Goal: Information Seeking & Learning: Check status

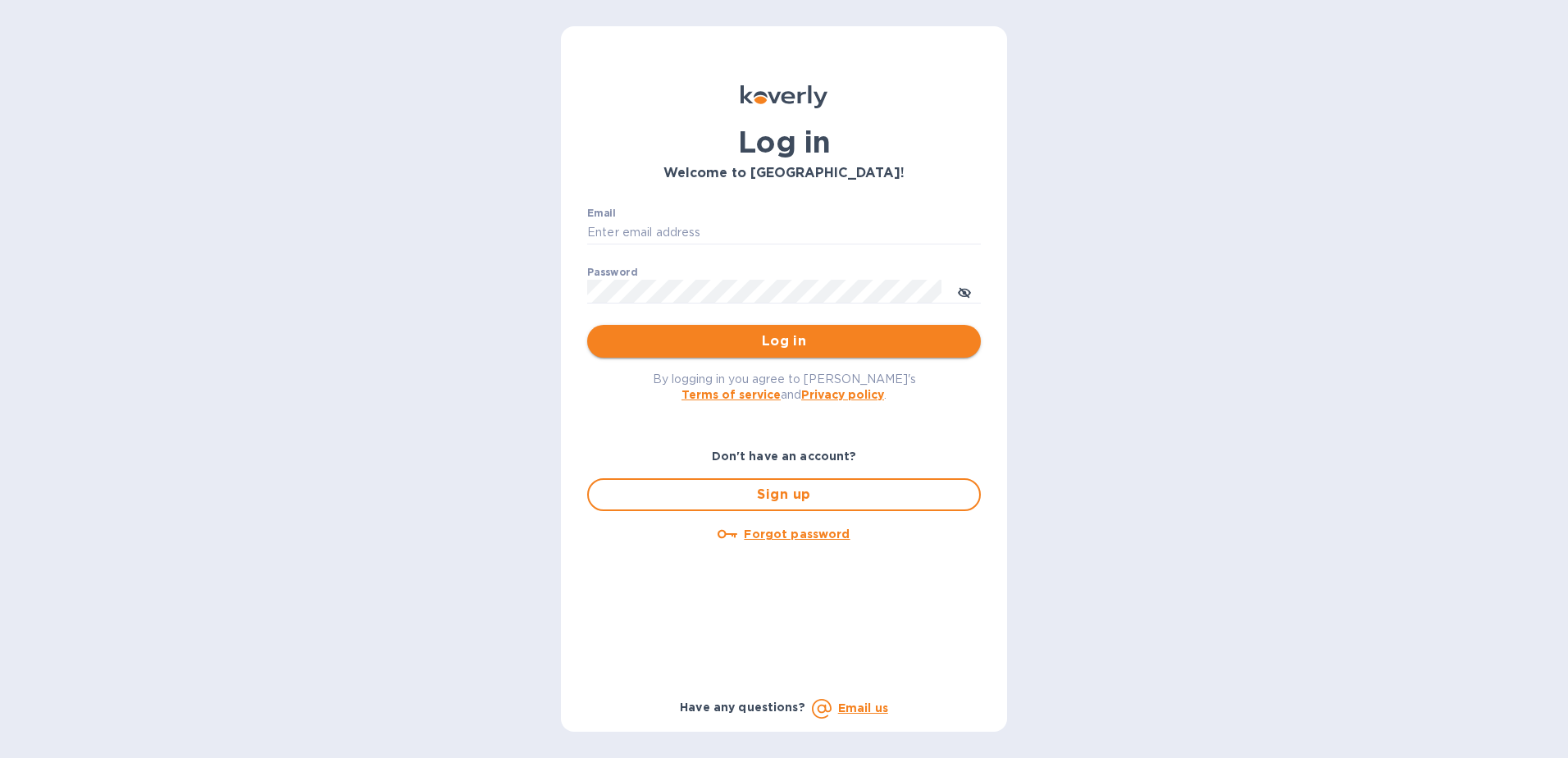
type input "TBoyle@zarachlogistics.com"
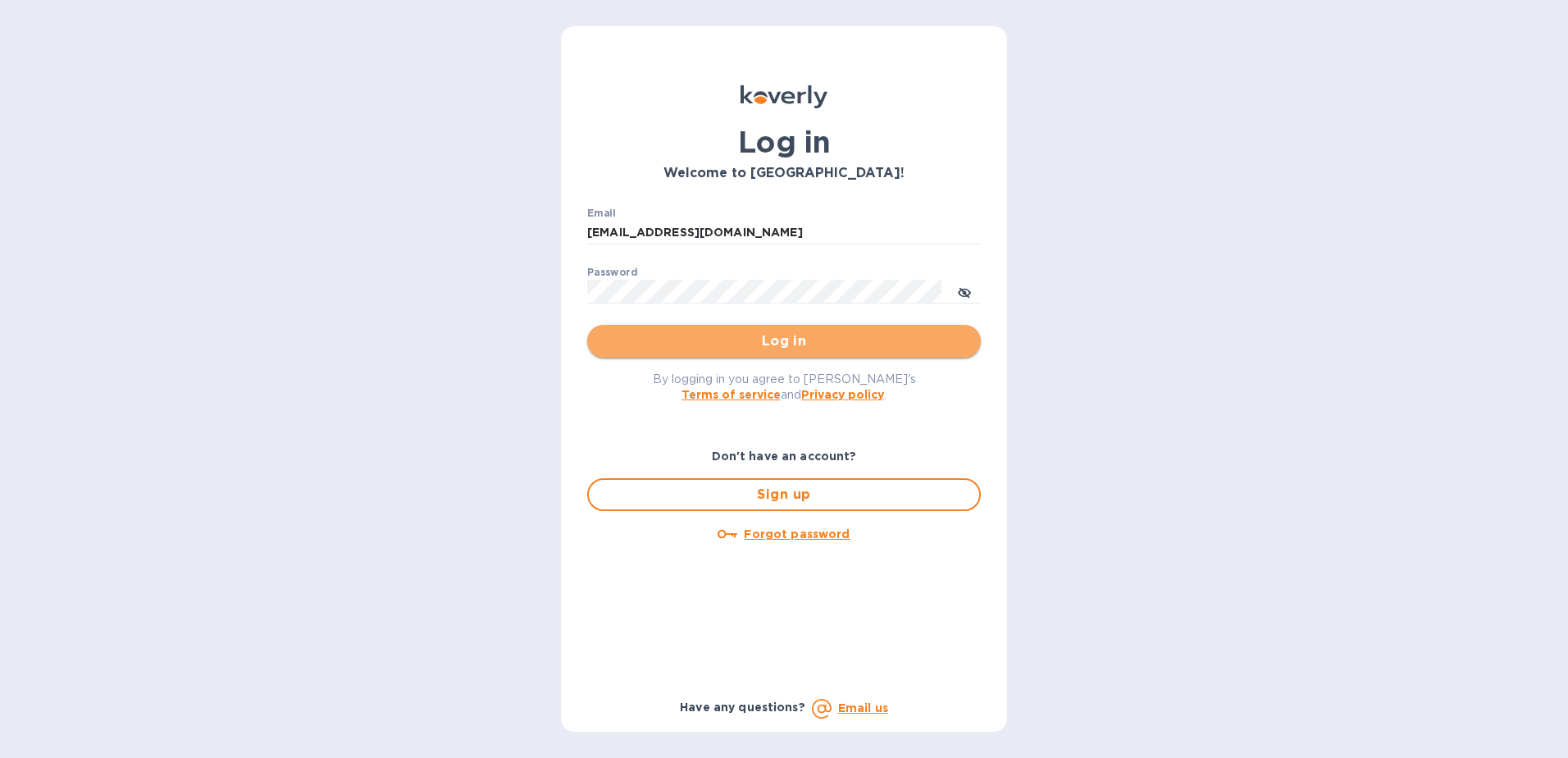
click at [654, 345] on span "Log in" at bounding box center [784, 341] width 368 height 20
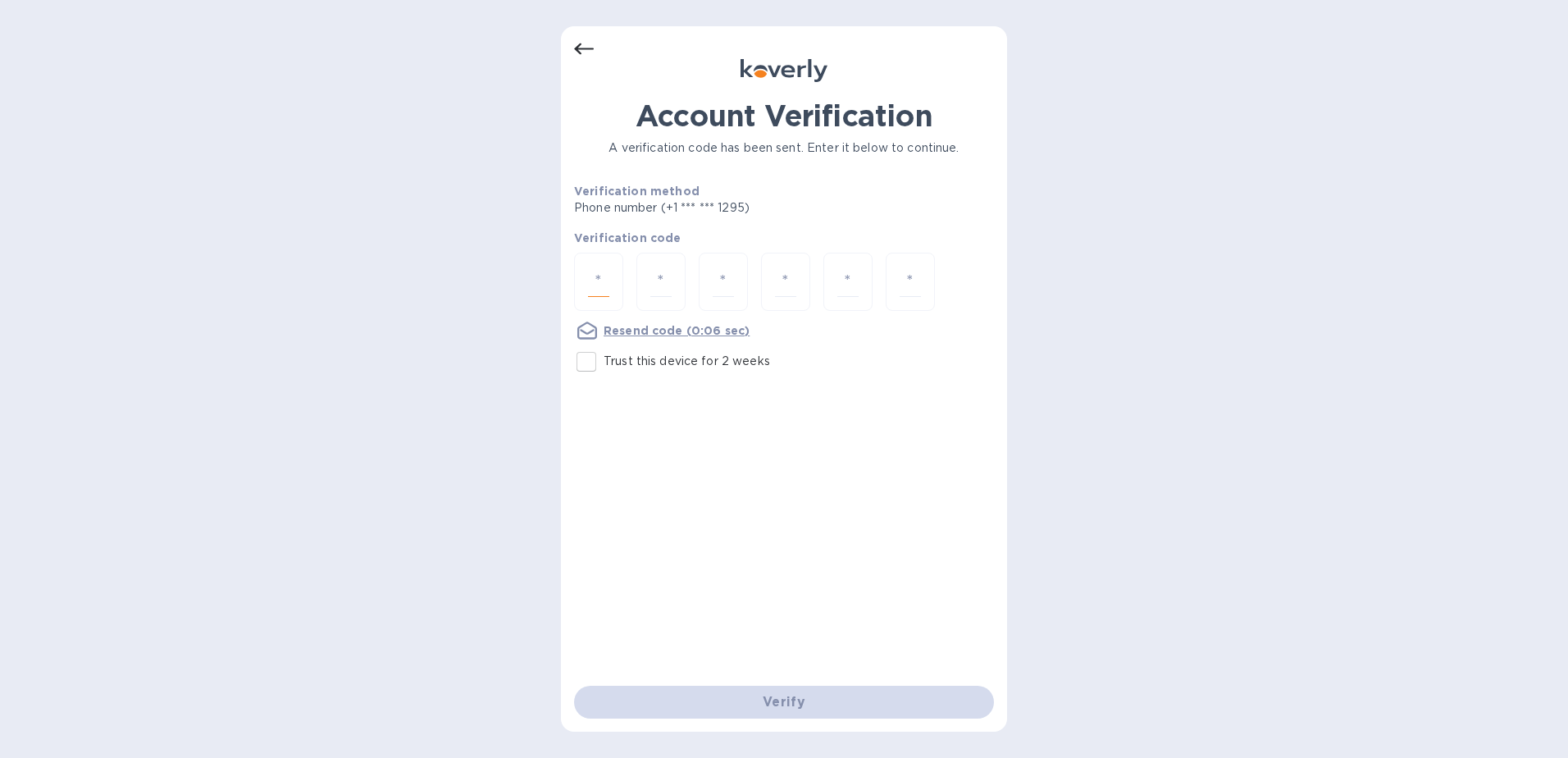
click at [597, 275] on input "number" at bounding box center [598, 282] width 22 height 30
type input "4"
type input "5"
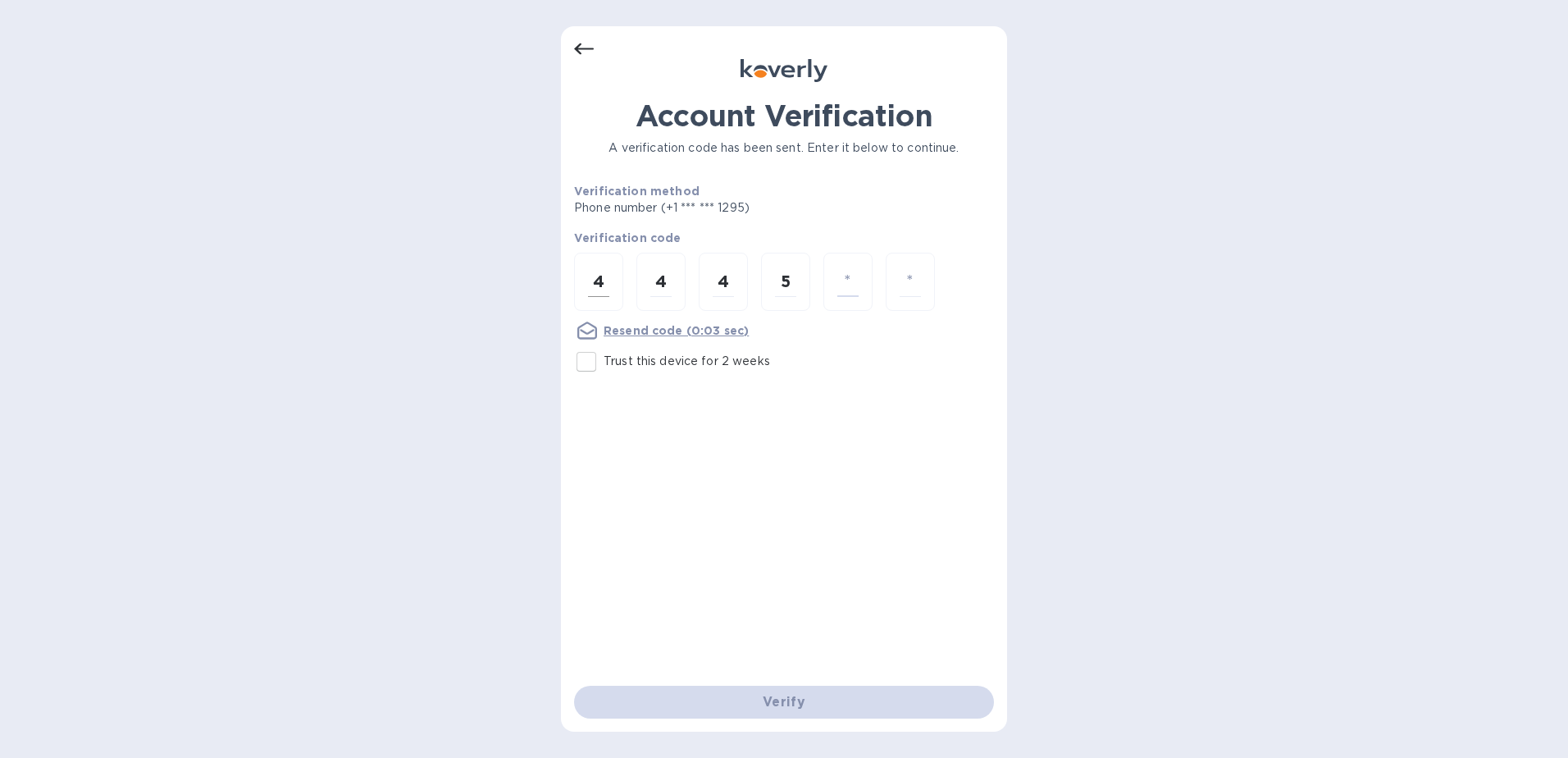
type input "9"
type input "1"
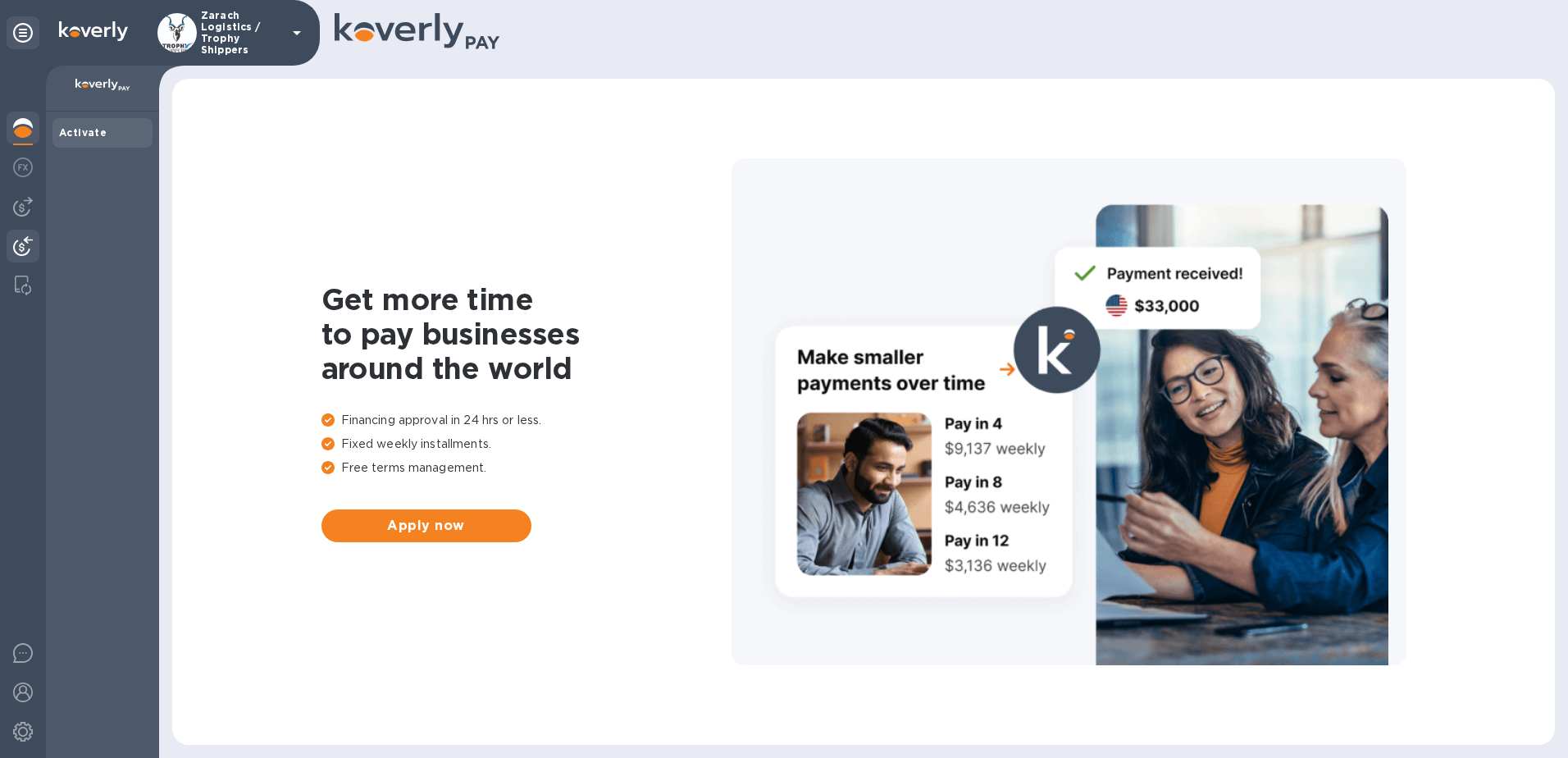
click at [28, 243] on img at bounding box center [23, 246] width 20 height 20
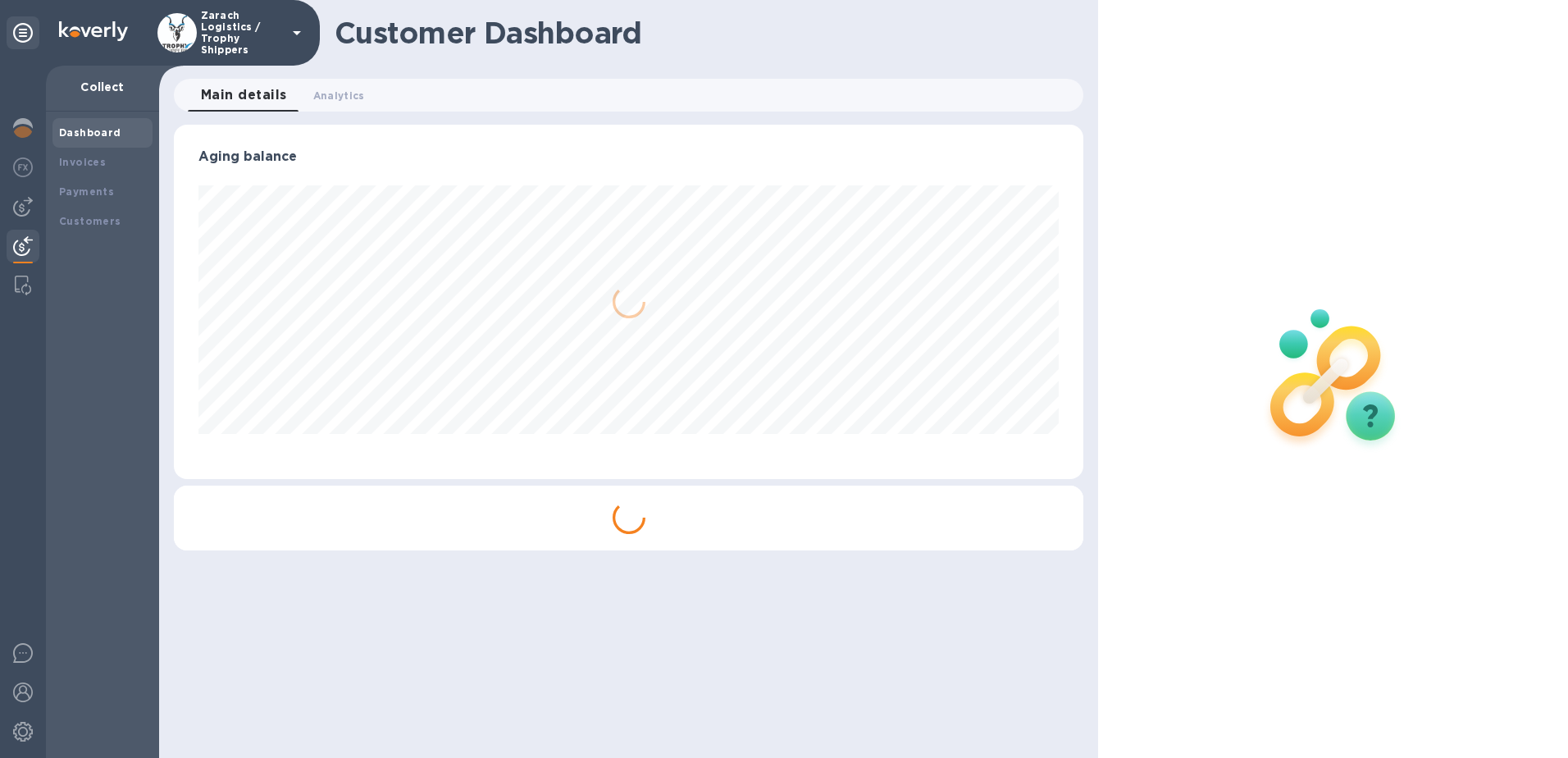
scroll to position [354, 911]
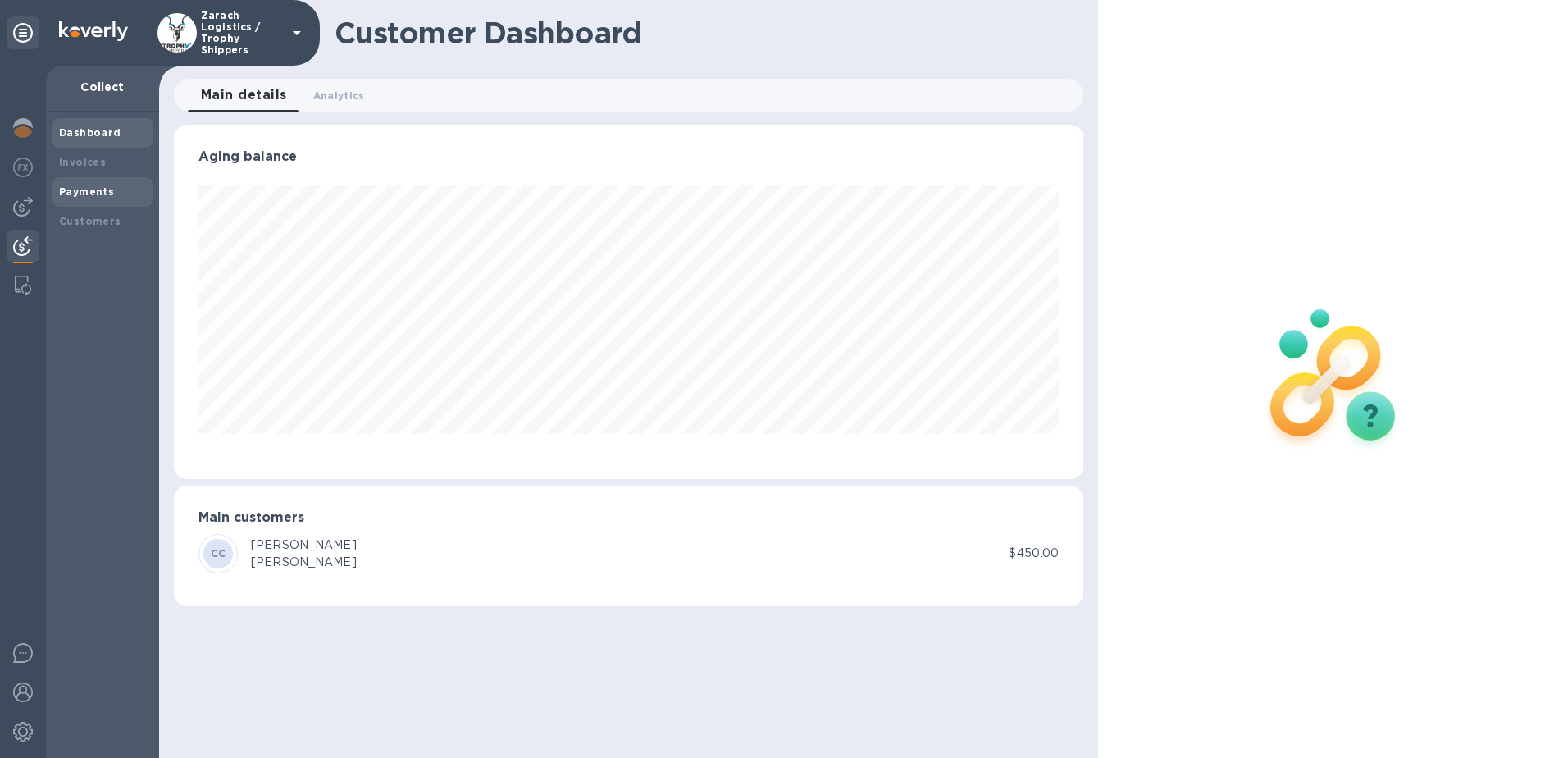
drag, startPoint x: 84, startPoint y: 190, endPoint x: 89, endPoint y: 200, distance: 11.2
click at [84, 190] on b "Payments" at bounding box center [86, 191] width 55 height 12
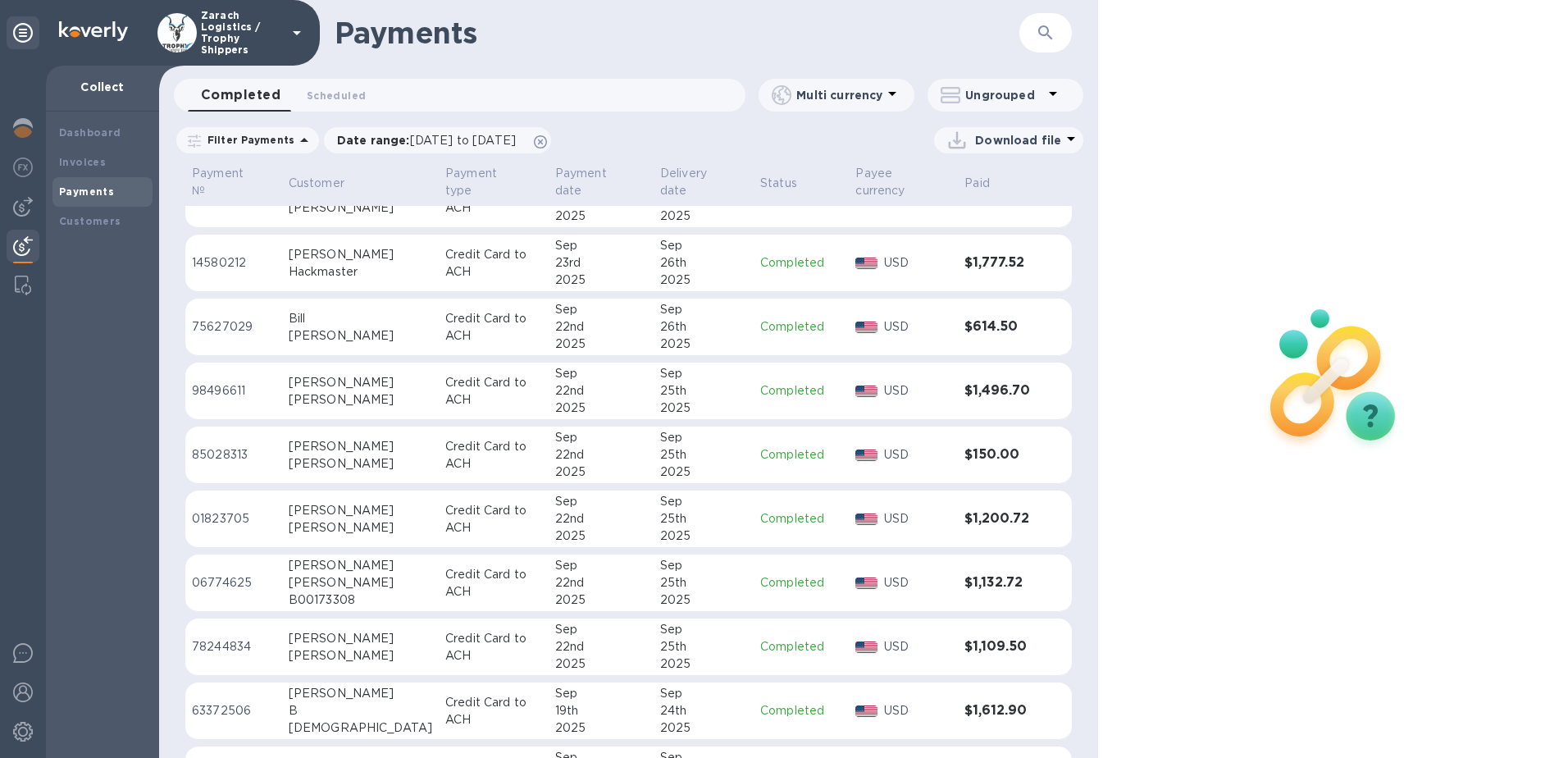
scroll to position [820, 0]
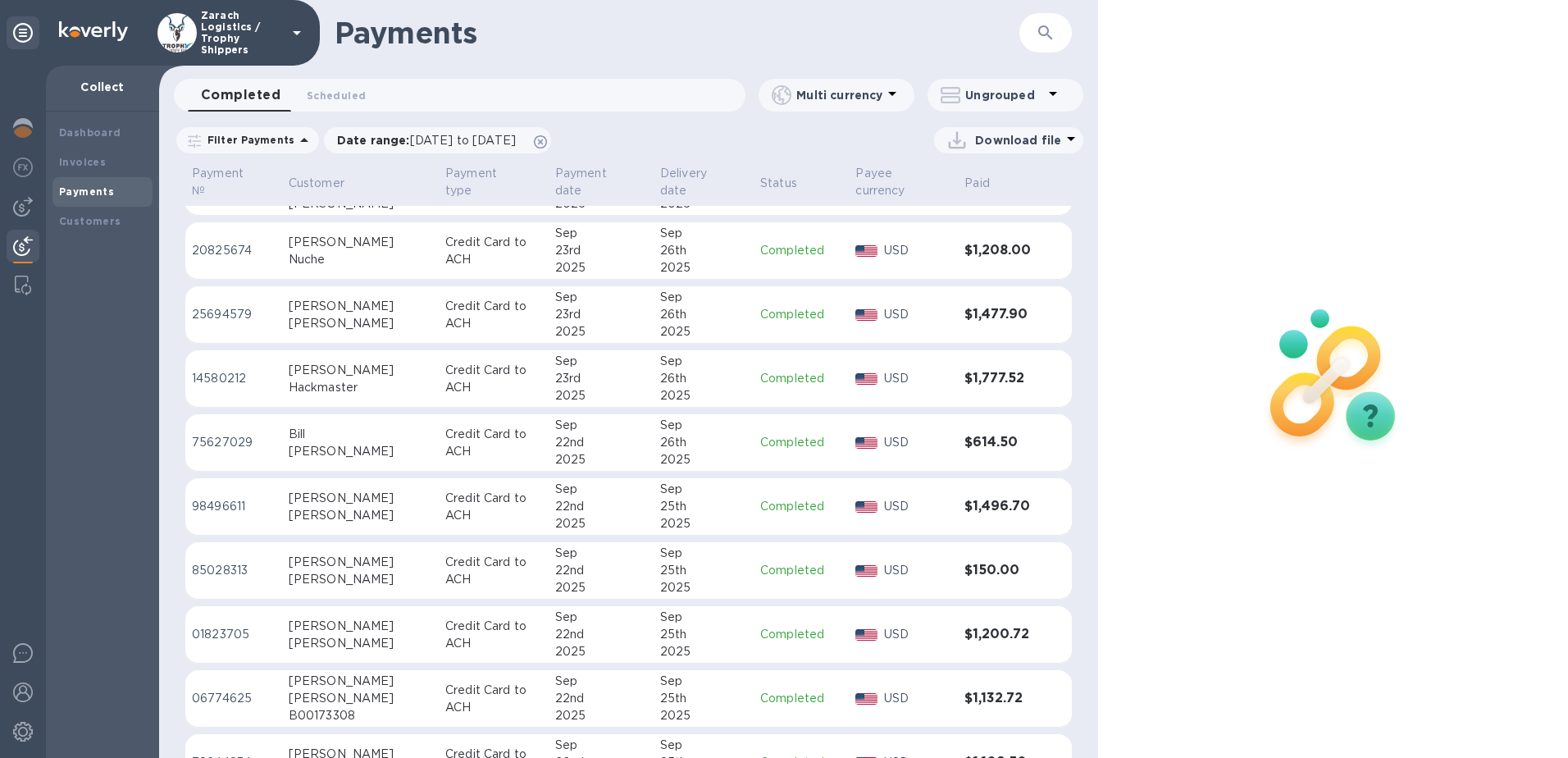
click at [445, 513] on p "Credit Card to ACH" at bounding box center [493, 507] width 97 height 35
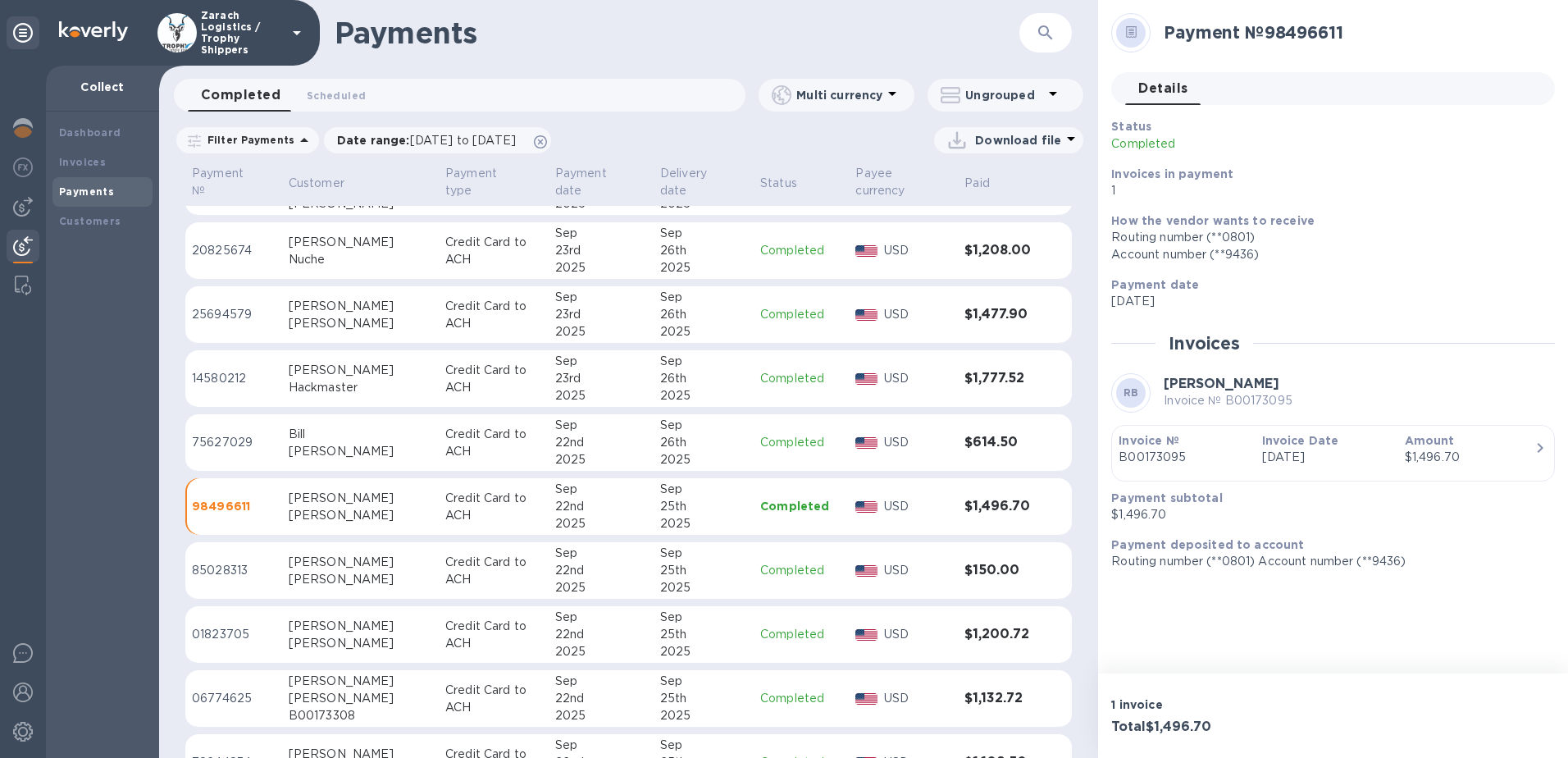
click at [439, 388] on td "Credit Card to ACH" at bounding box center [494, 379] width 110 height 57
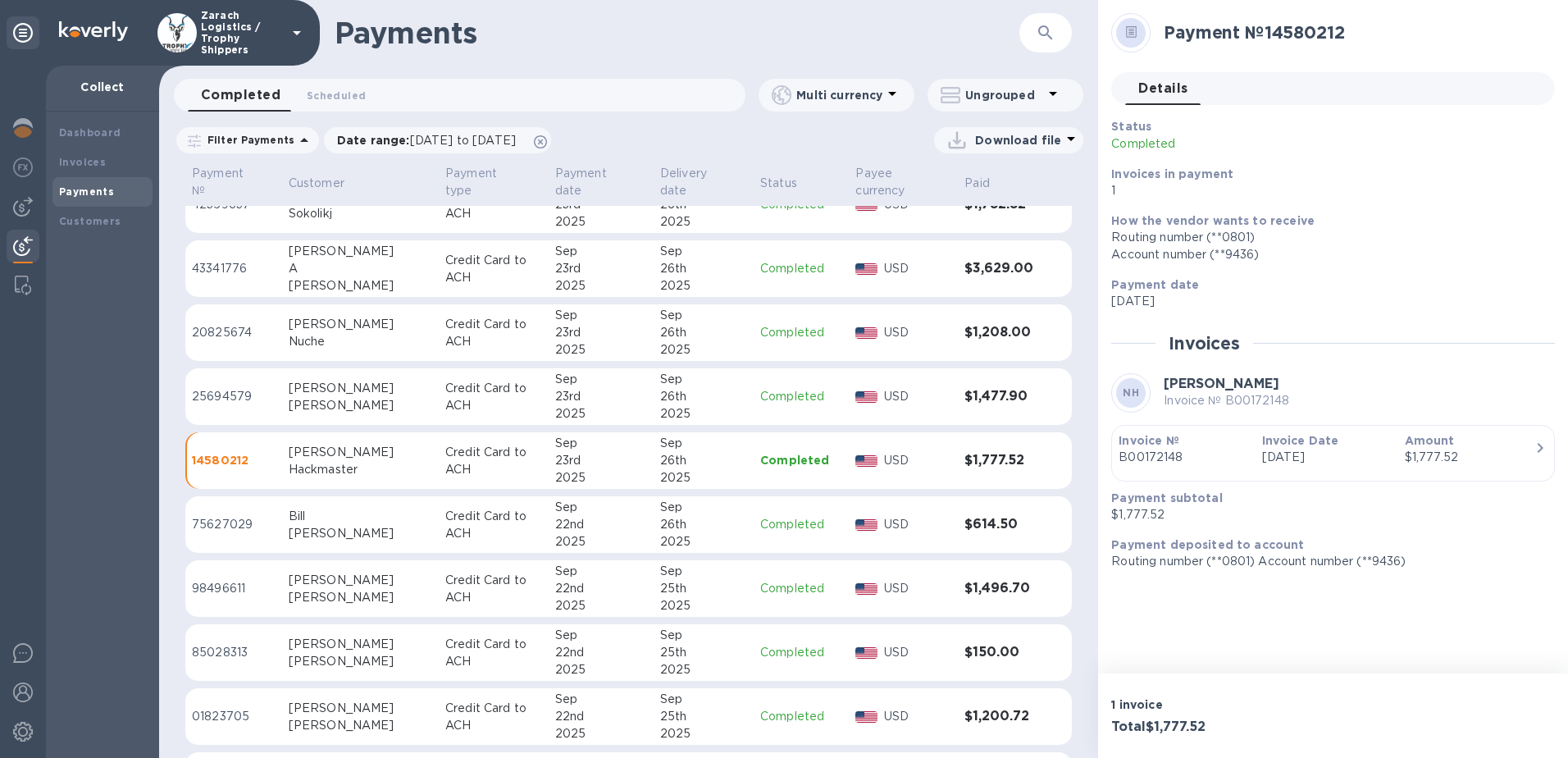
click at [439, 412] on td "Credit Card to ACH" at bounding box center [494, 397] width 110 height 57
click at [359, 339] on div "Nuche" at bounding box center [360, 342] width 143 height 17
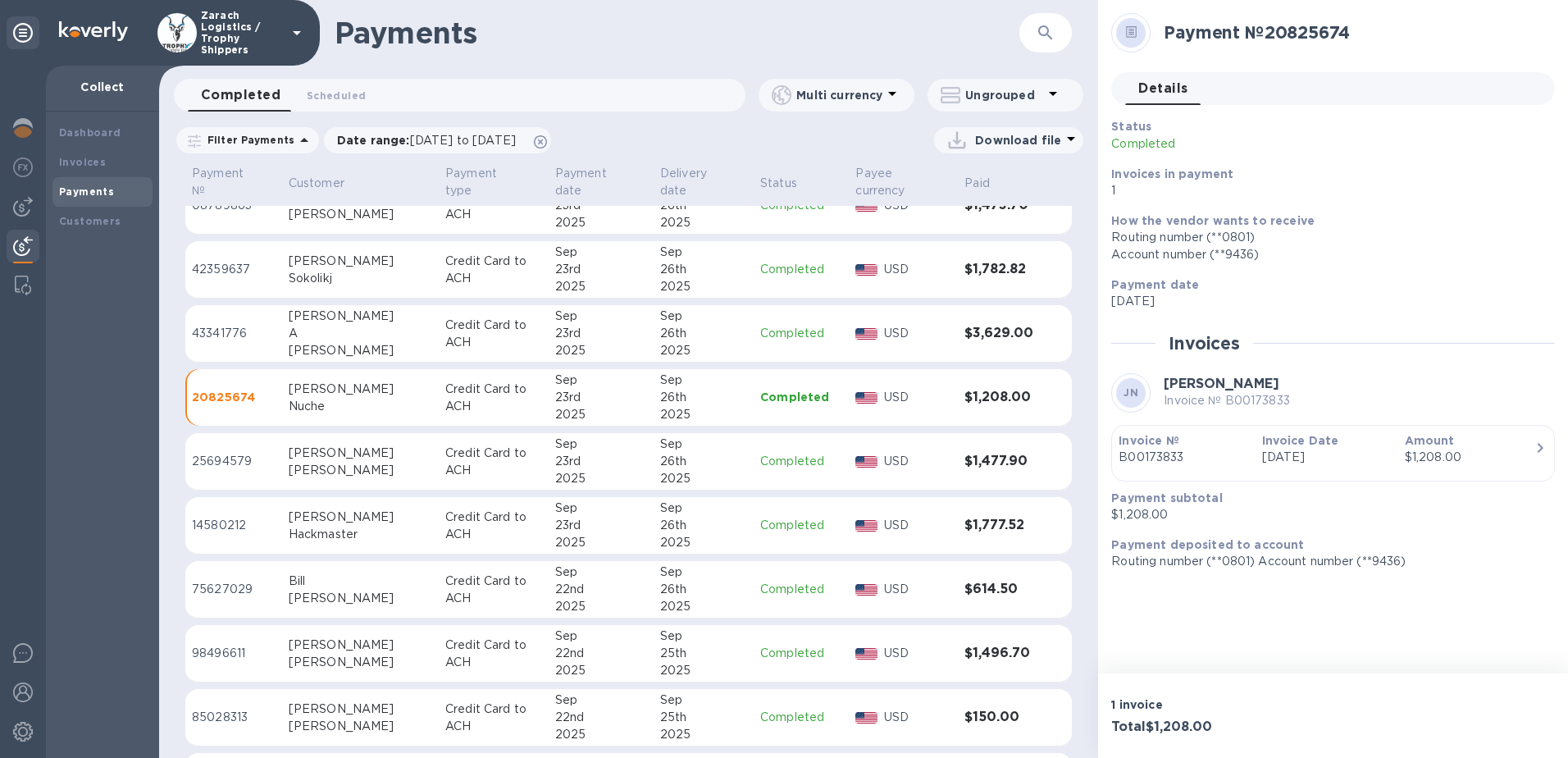
scroll to position [574, 0]
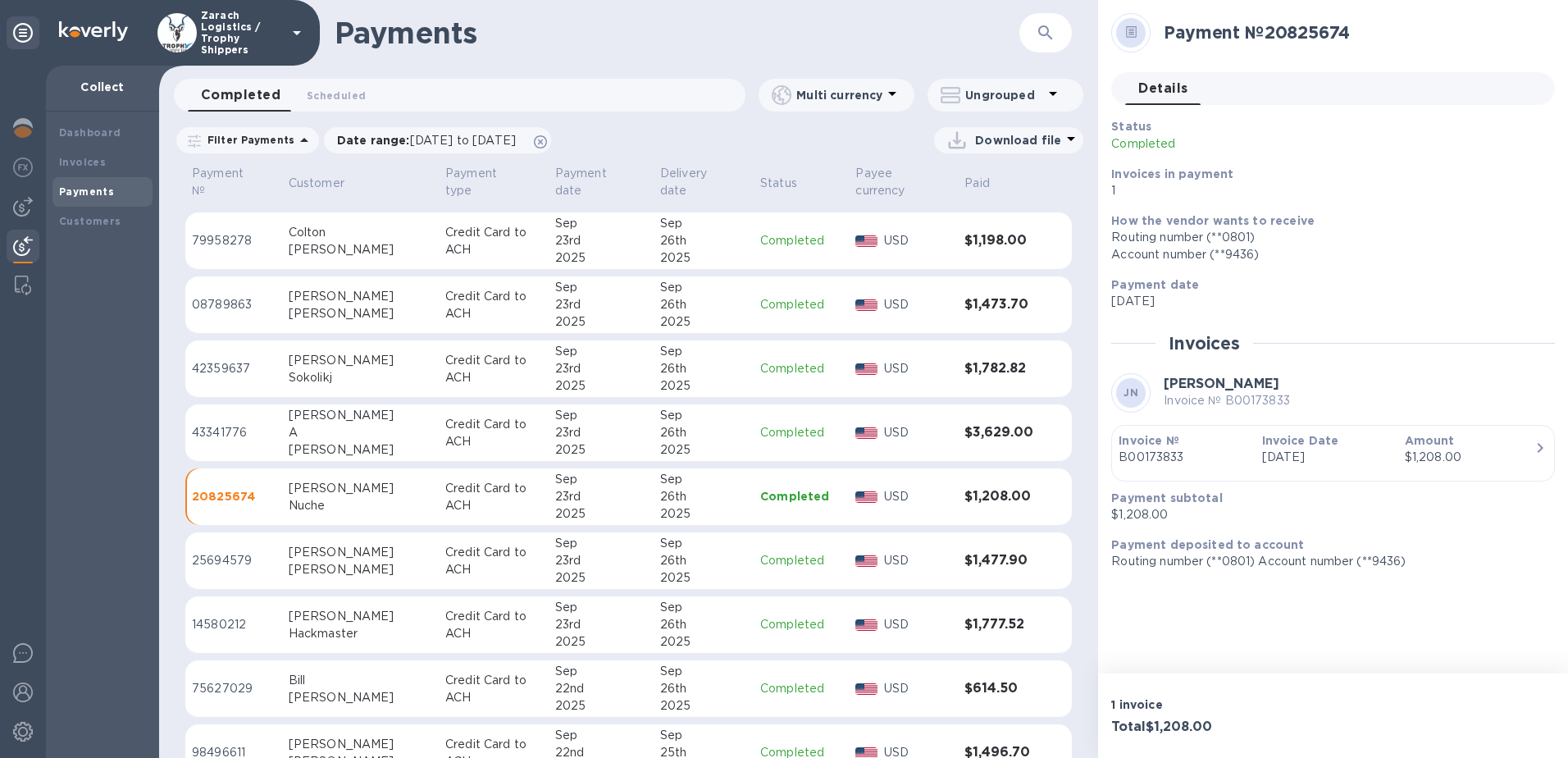
click at [334, 433] on div "A" at bounding box center [360, 433] width 143 height 17
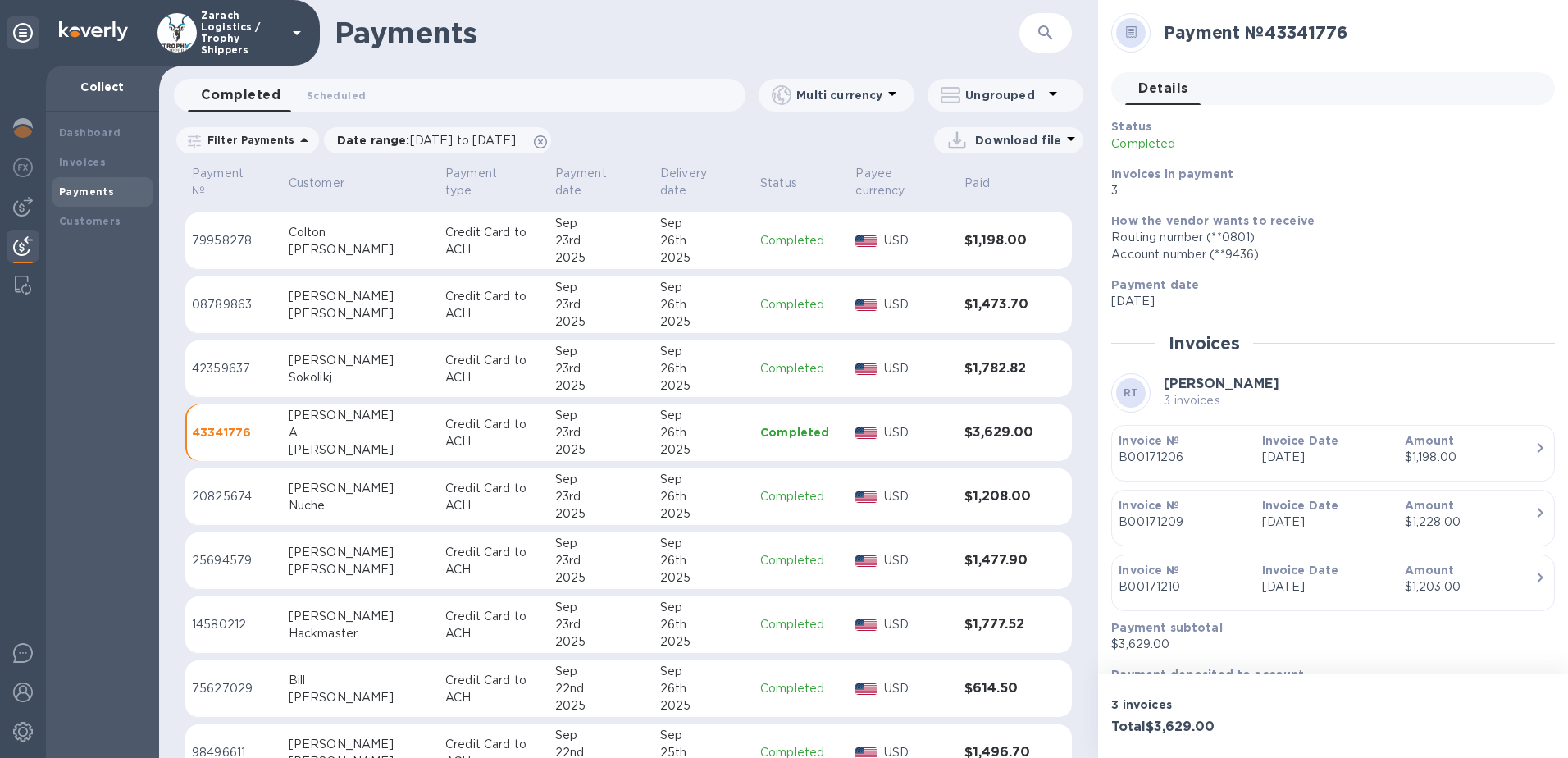
click at [311, 373] on div "Sokolikj" at bounding box center [360, 377] width 143 height 17
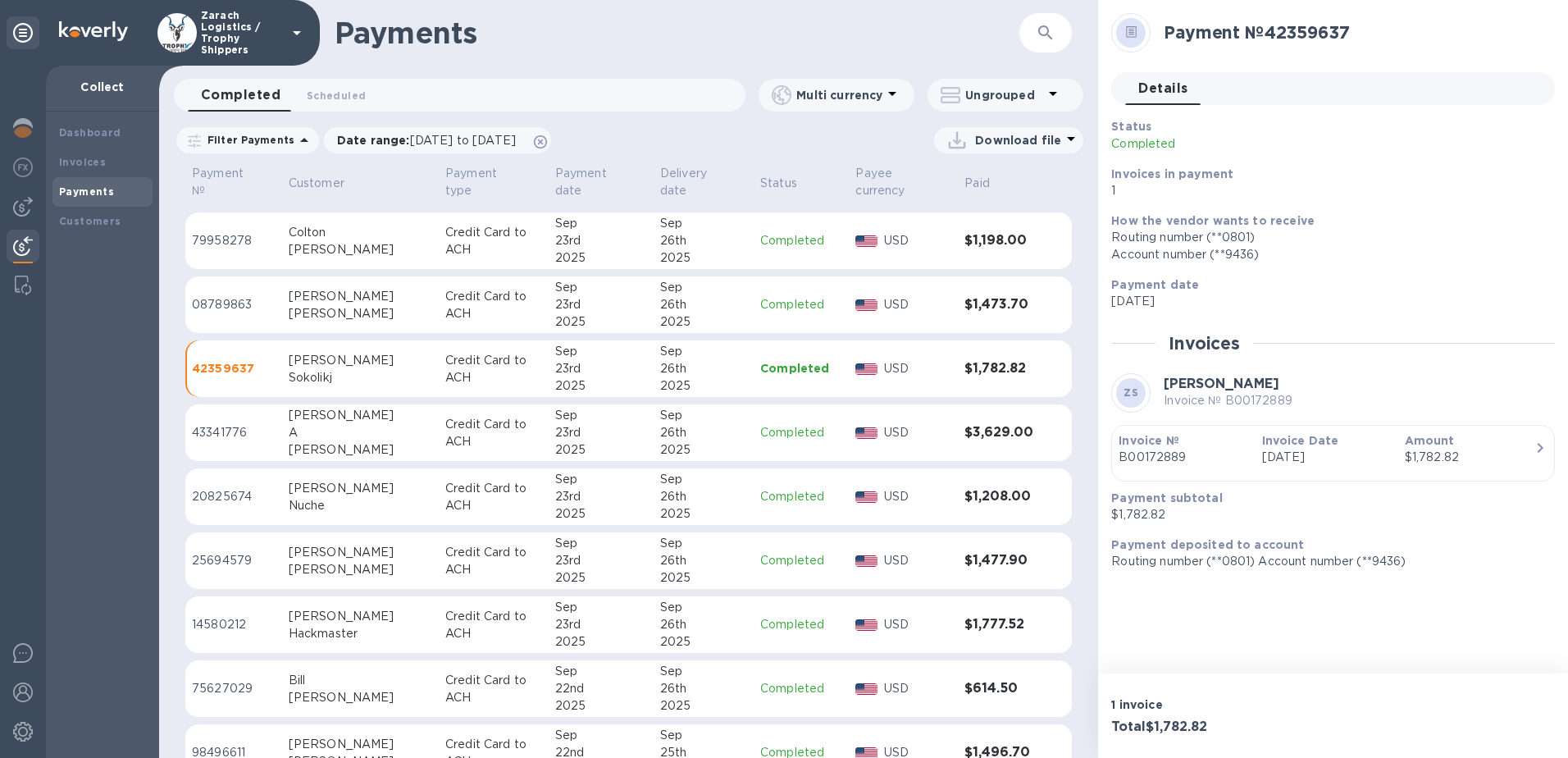
click at [304, 309] on div "[PERSON_NAME]" at bounding box center [360, 314] width 143 height 17
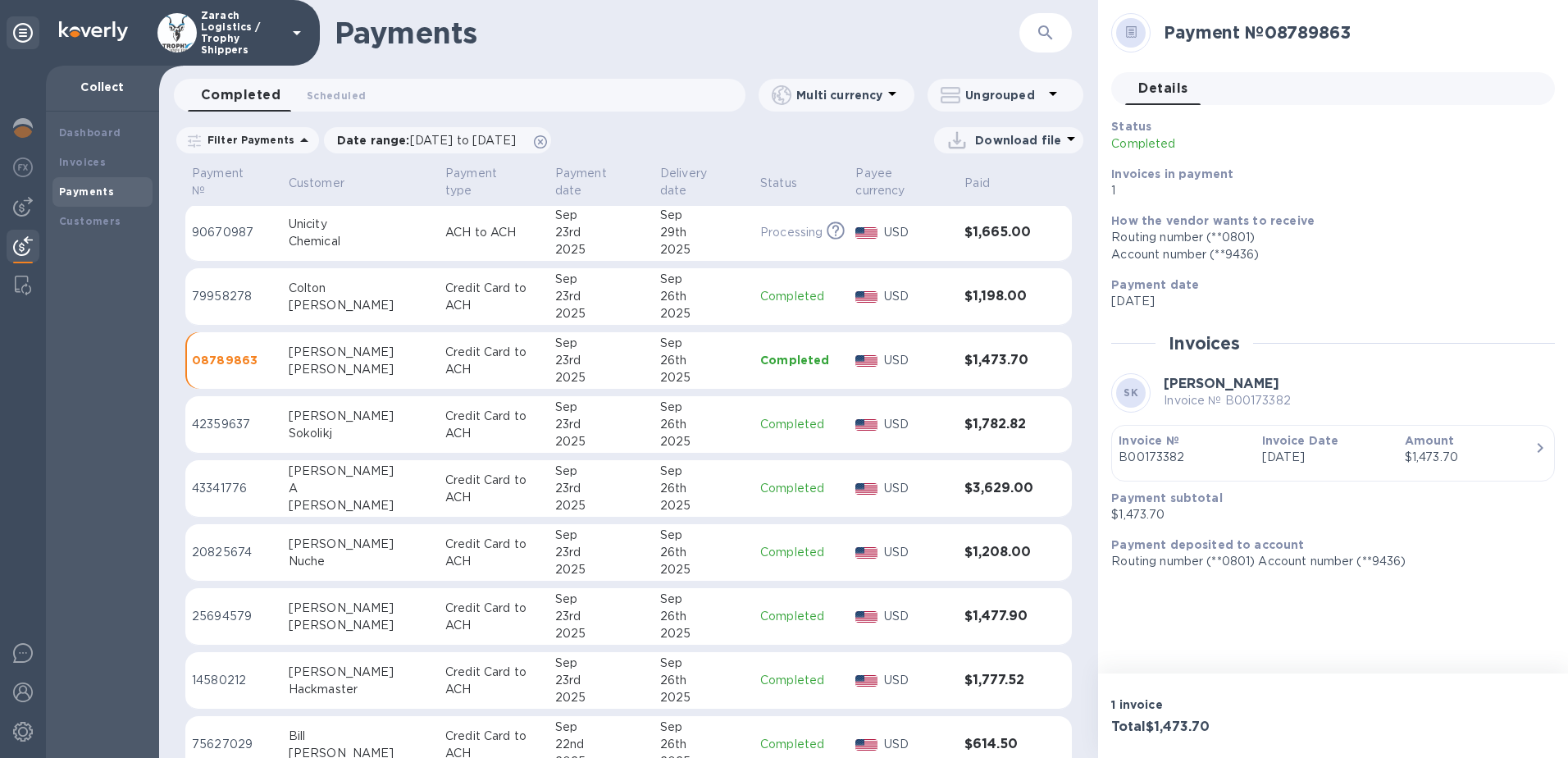
scroll to position [492, 0]
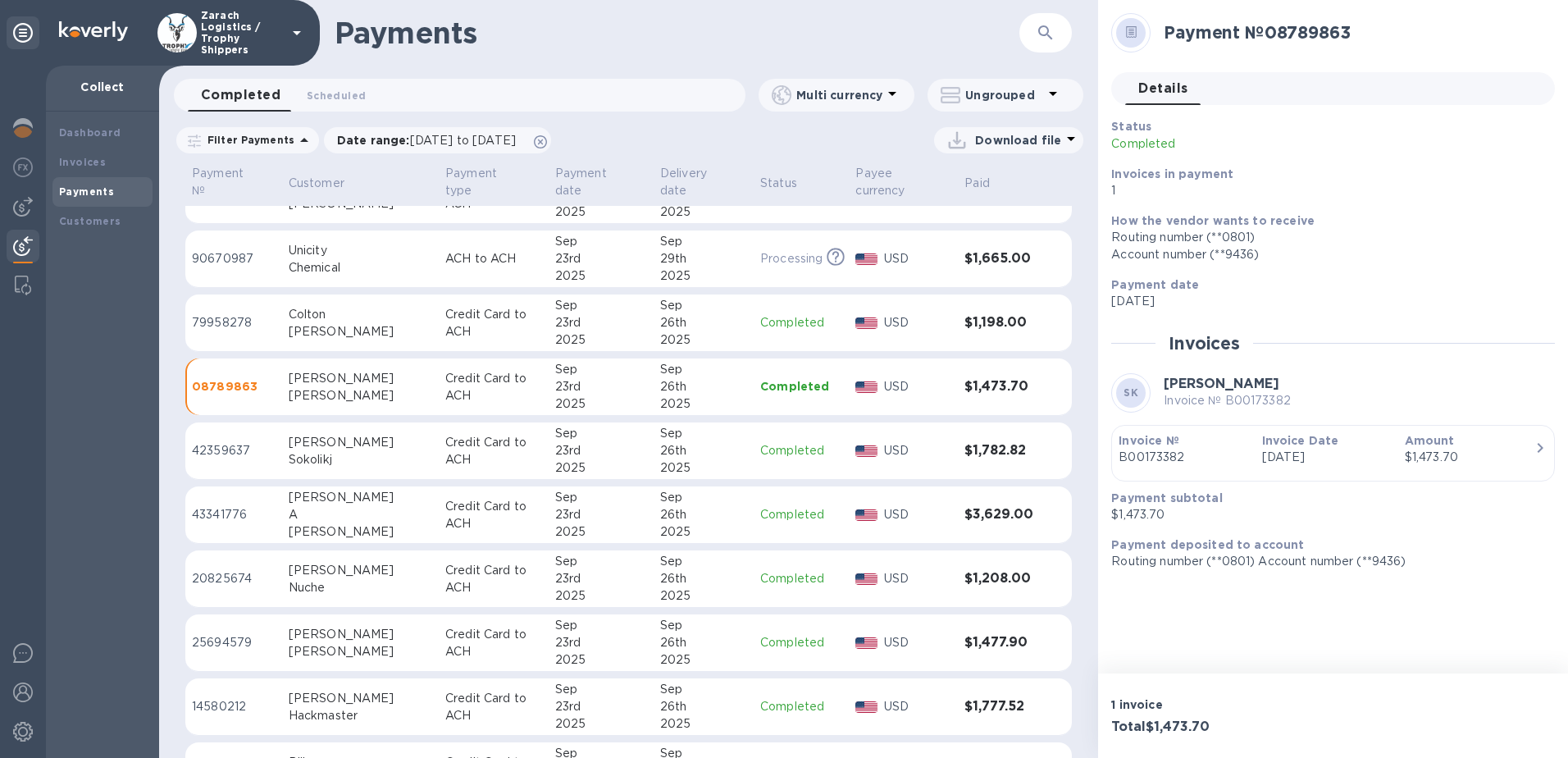
click at [304, 309] on div "Colton" at bounding box center [360, 315] width 143 height 17
click at [316, 260] on div "Chemical" at bounding box center [360, 268] width 143 height 17
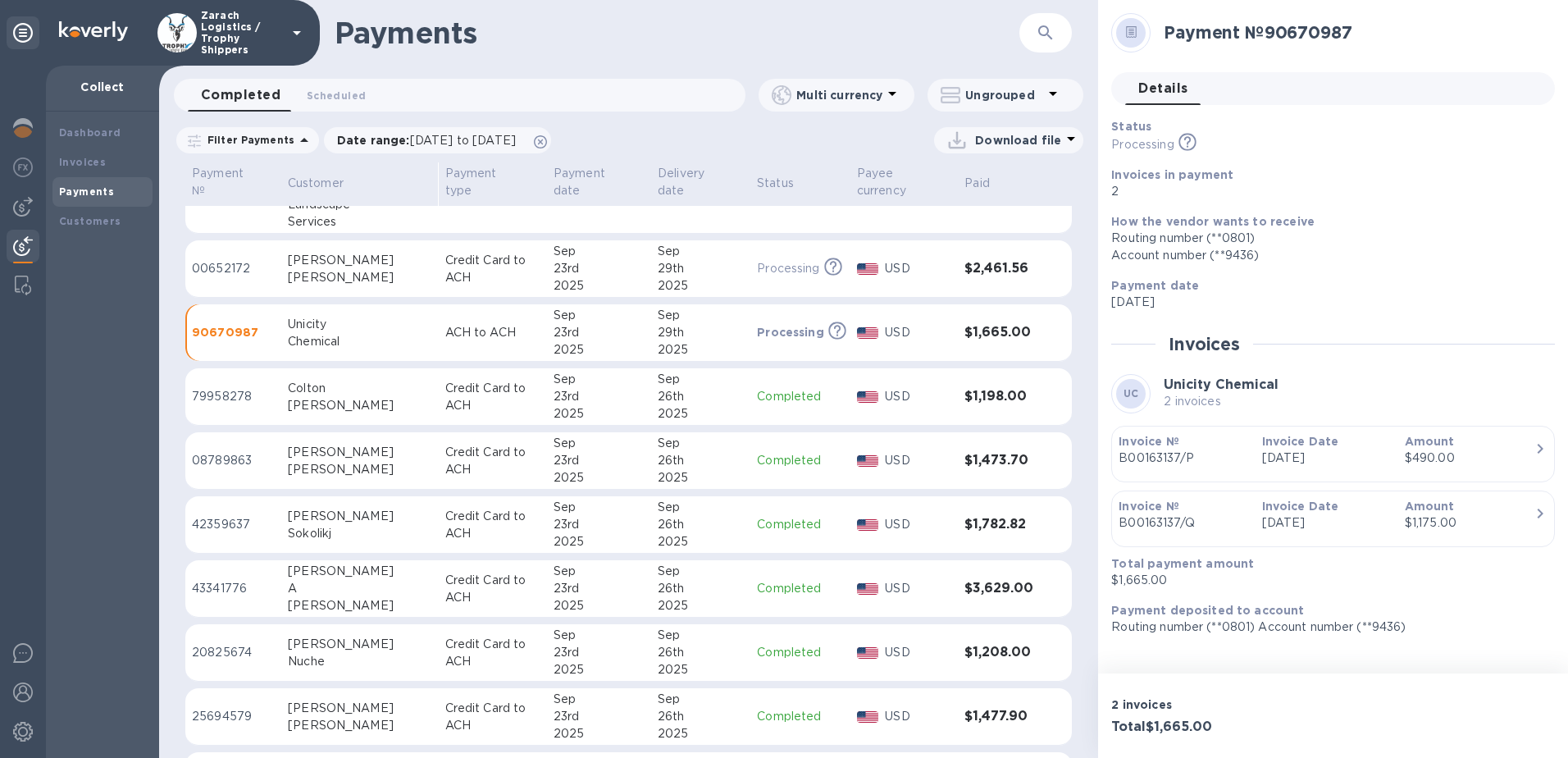
scroll to position [328, 0]
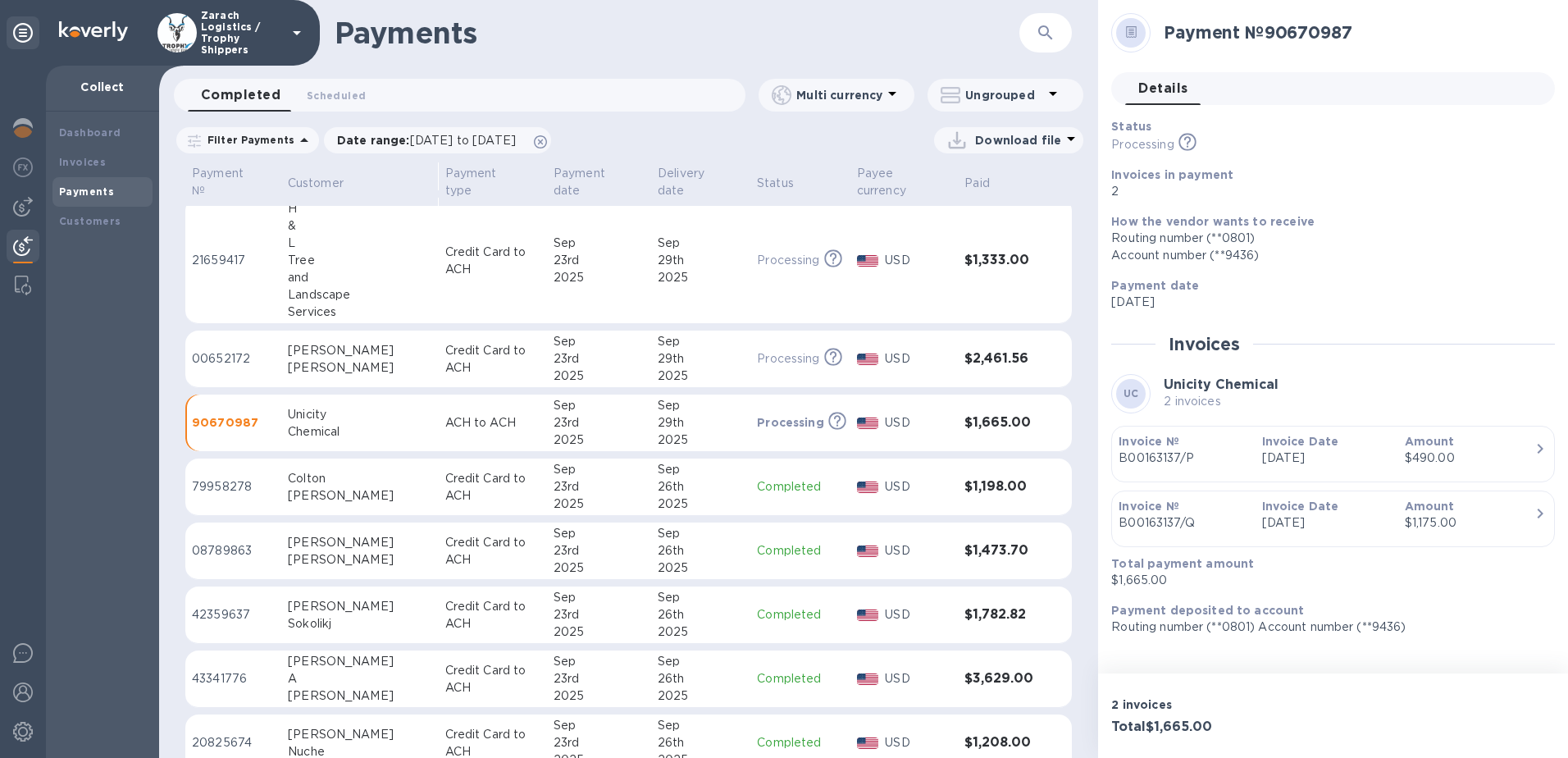
click at [317, 366] on div "[PERSON_NAME]" at bounding box center [359, 368] width 143 height 17
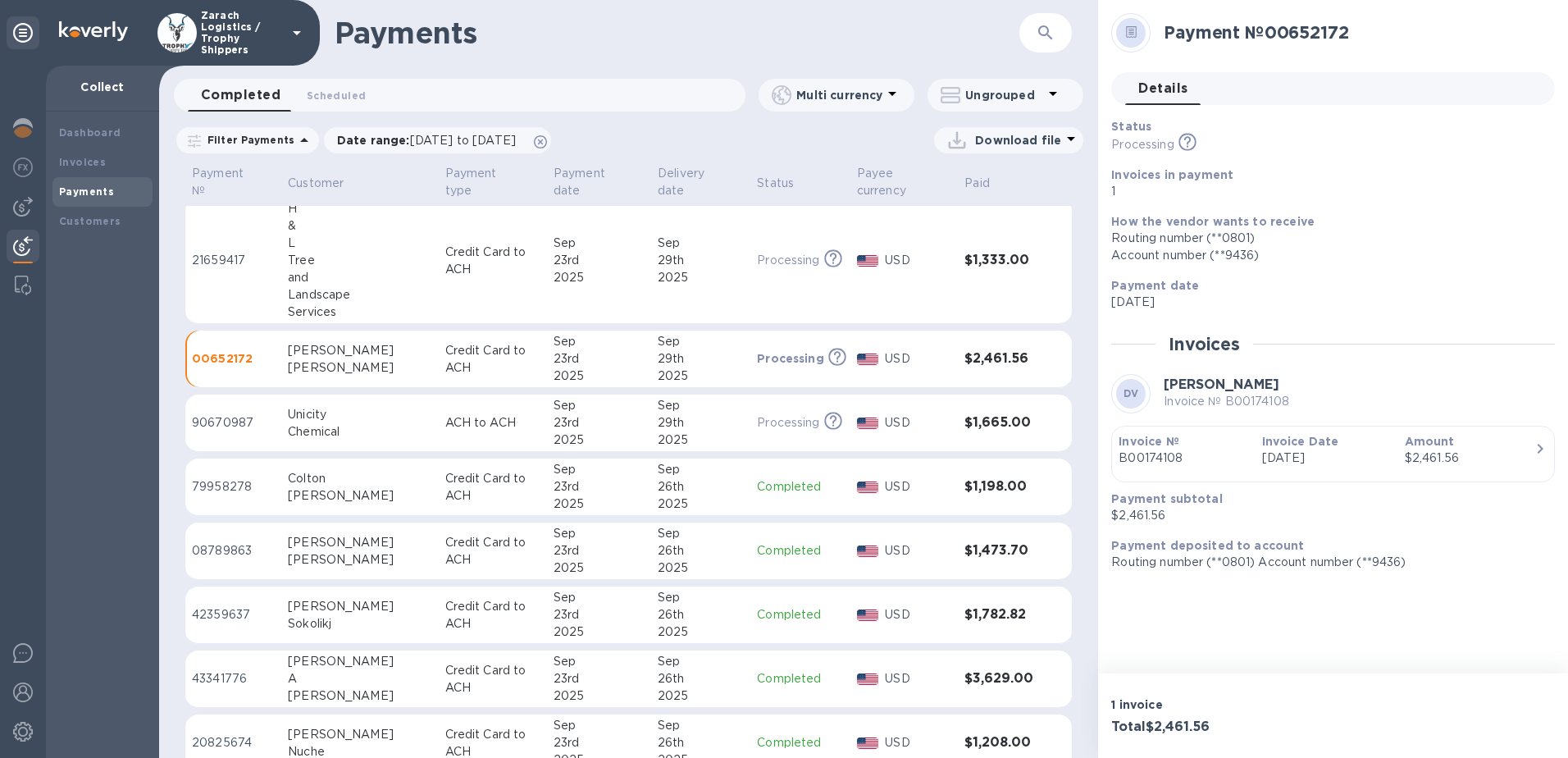
click at [310, 276] on div "and" at bounding box center [359, 277] width 143 height 17
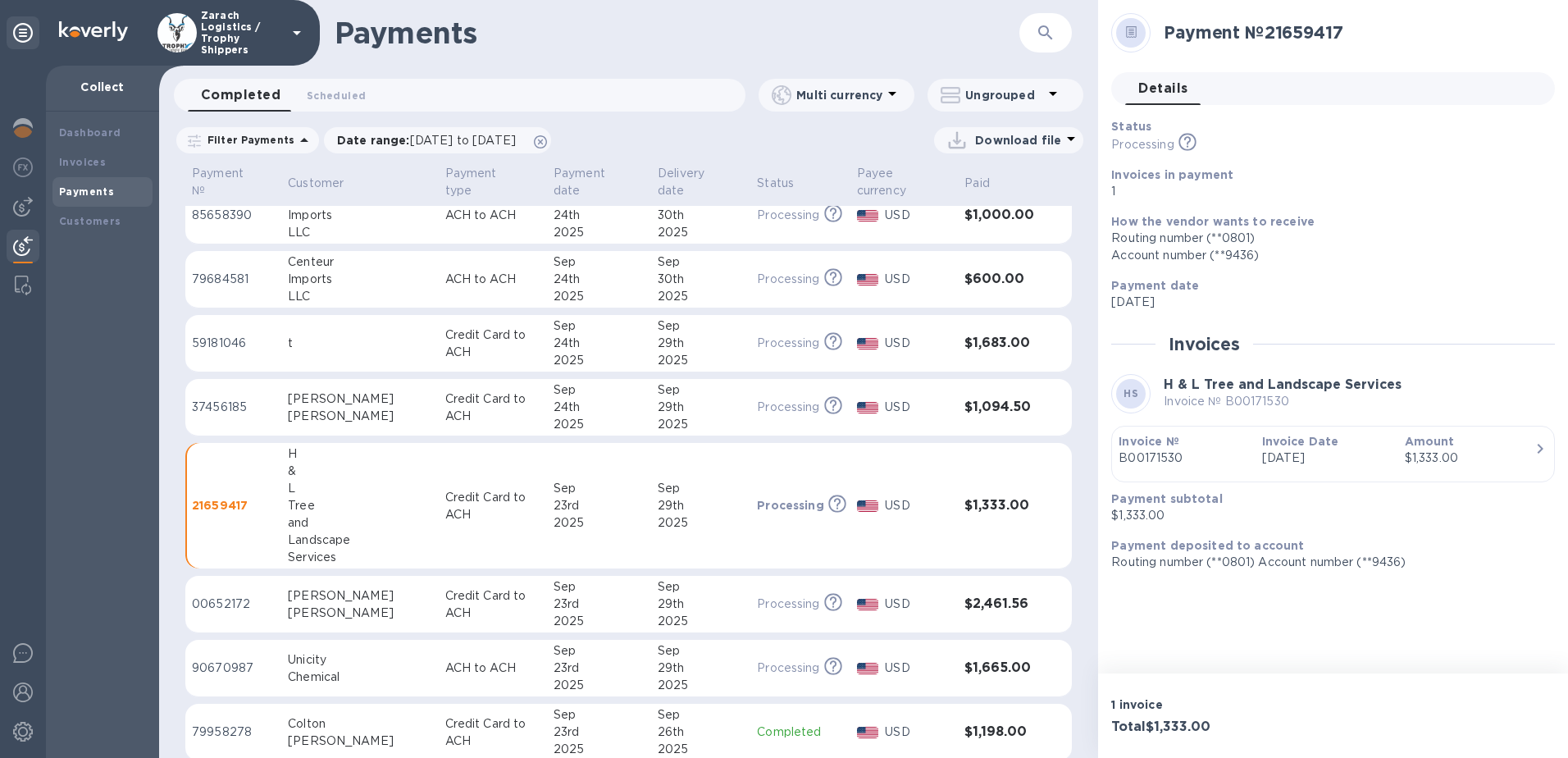
scroll to position [82, 0]
click at [310, 402] on div "[PERSON_NAME]" at bounding box center [359, 400] width 143 height 17
click at [315, 349] on div "t" at bounding box center [359, 344] width 143 height 17
click at [303, 291] on div "LLC" at bounding box center [359, 297] width 143 height 17
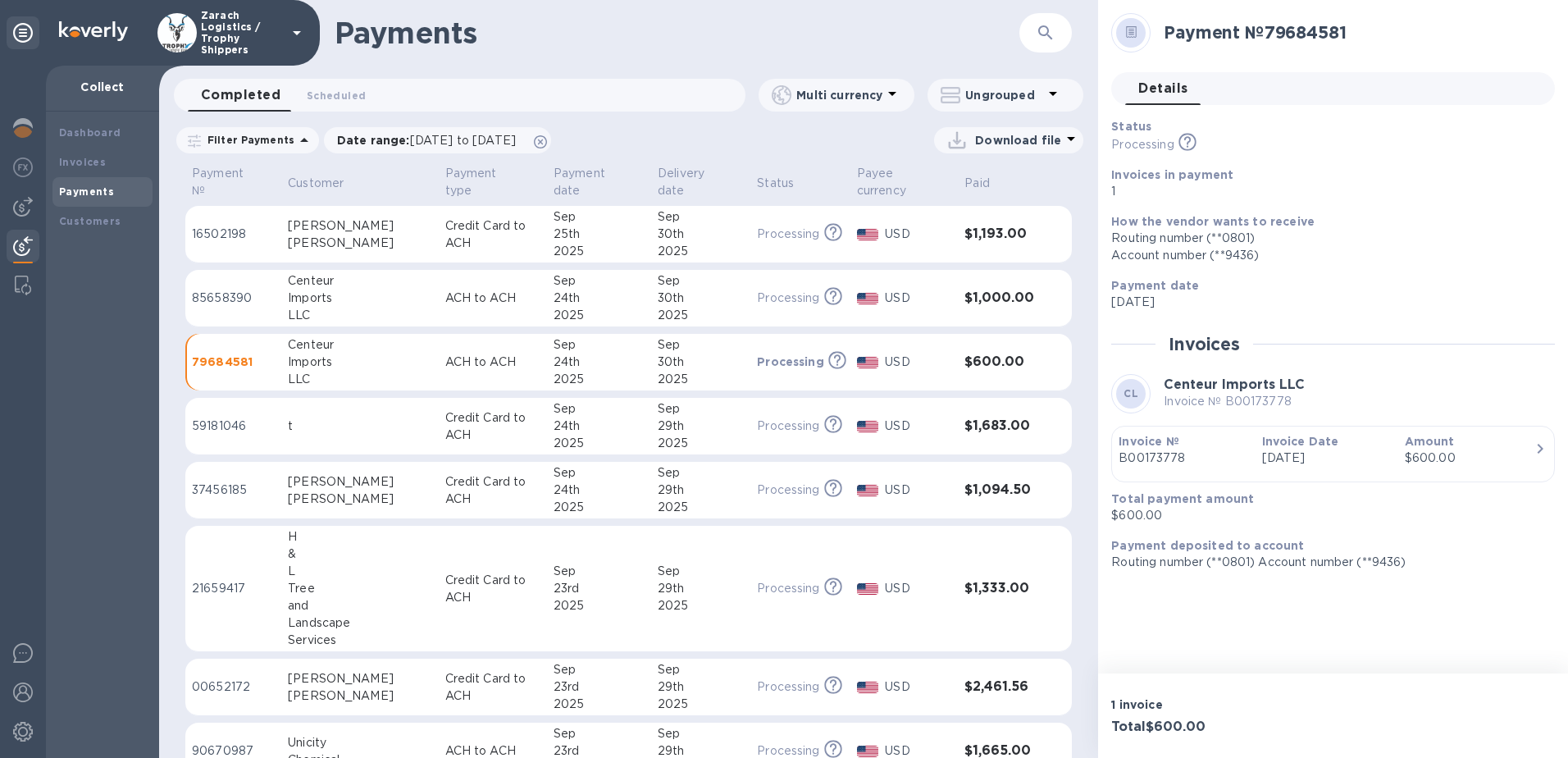
click at [282, 298] on td "85658390" at bounding box center [233, 298] width 96 height 57
click at [304, 228] on div "[PERSON_NAME]" at bounding box center [359, 226] width 143 height 17
